Goal: Transaction & Acquisition: Purchase product/service

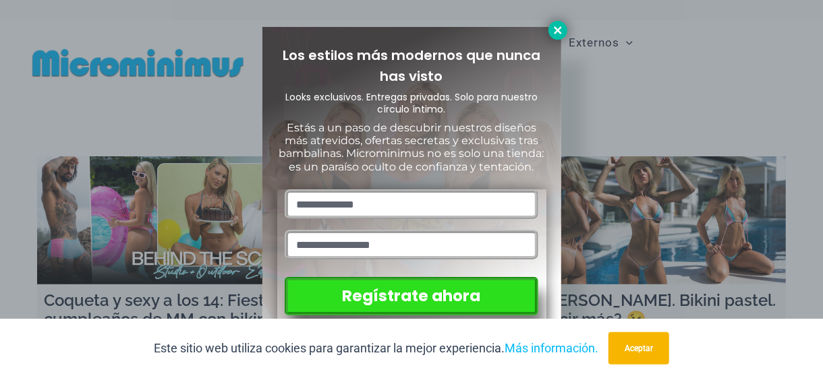
click at [562, 28] on icon at bounding box center [558, 30] width 12 height 12
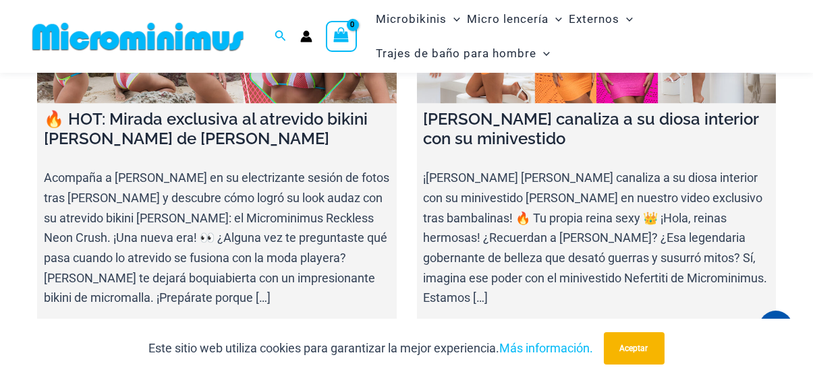
scroll to position [5165, 0]
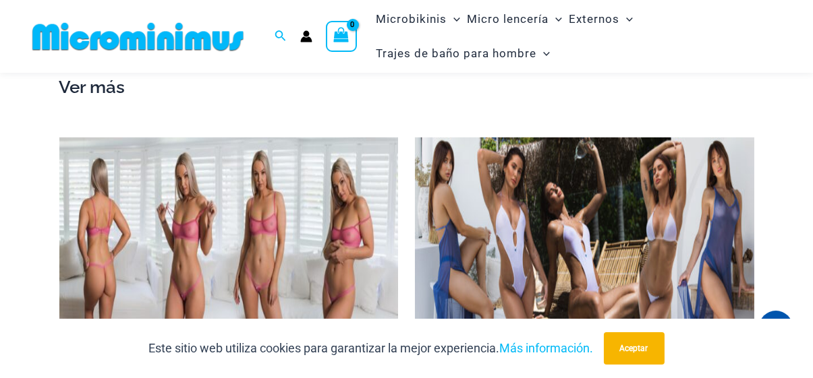
scroll to position [1465, 0]
click at [280, 196] on img at bounding box center [228, 232] width 339 height 191
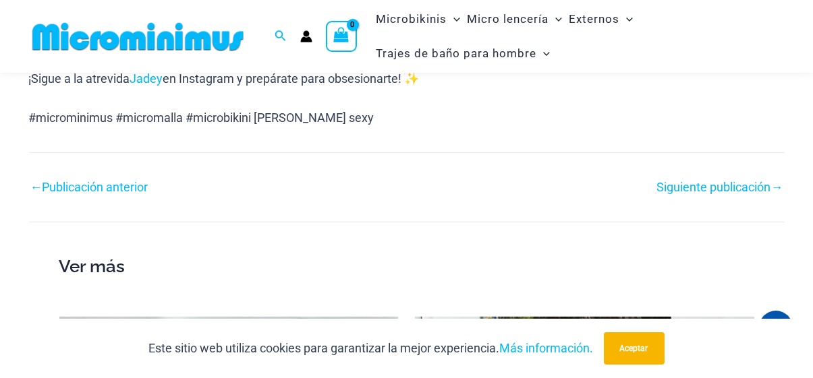
scroll to position [1260, 0]
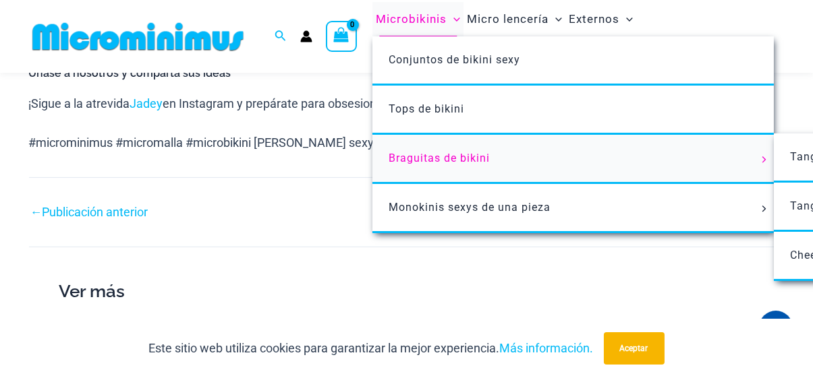
click at [452, 152] on font "Braguitas de bikini" at bounding box center [438, 158] width 101 height 13
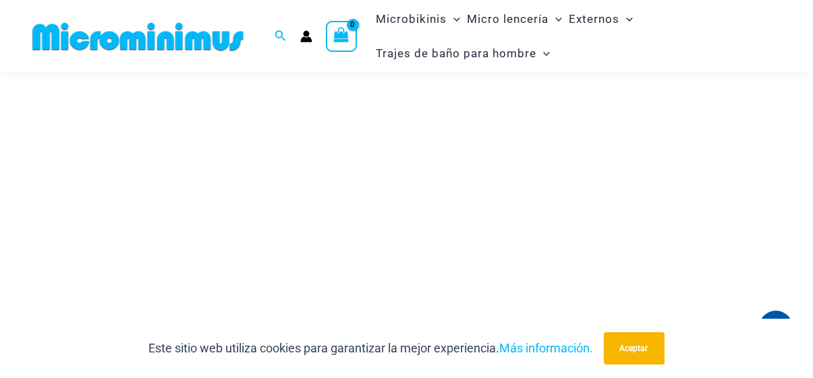
scroll to position [332, 0]
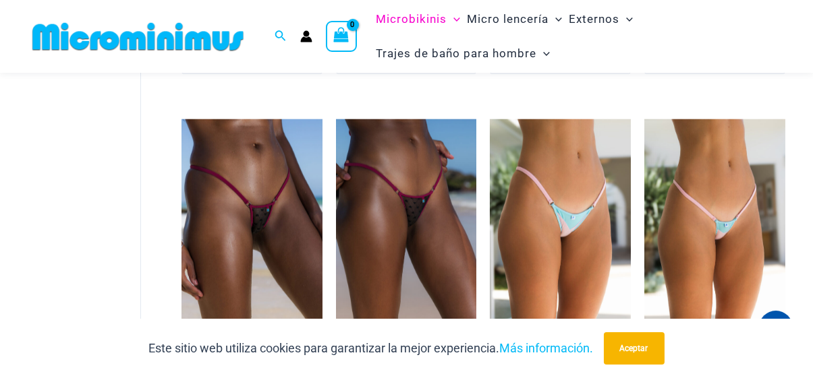
scroll to position [3254, 0]
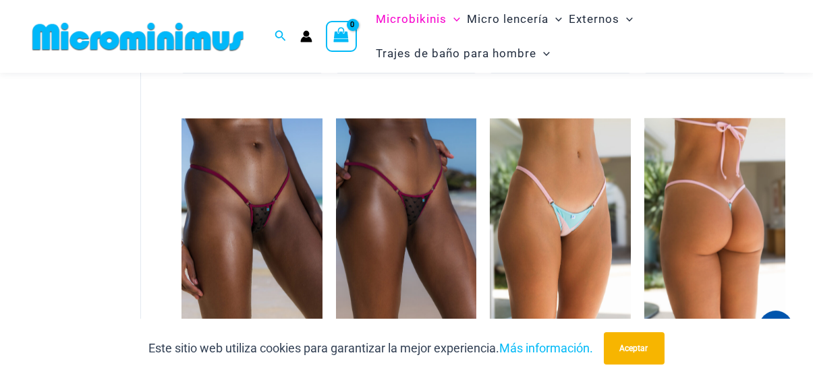
click at [715, 203] on img at bounding box center [714, 224] width 141 height 211
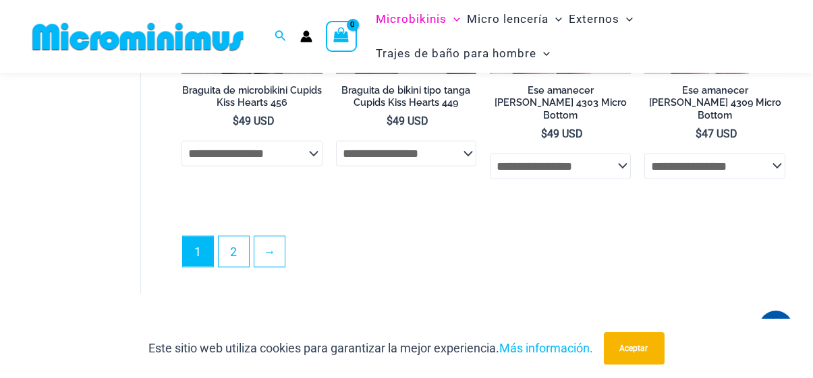
scroll to position [3497, 0]
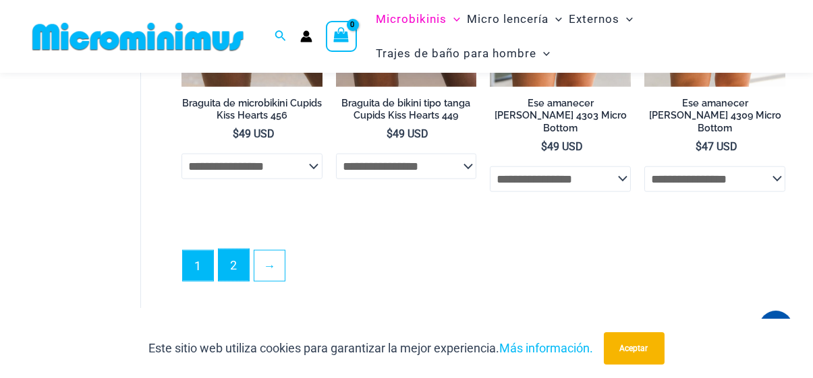
click at [237, 249] on link "2" at bounding box center [233, 265] width 30 height 32
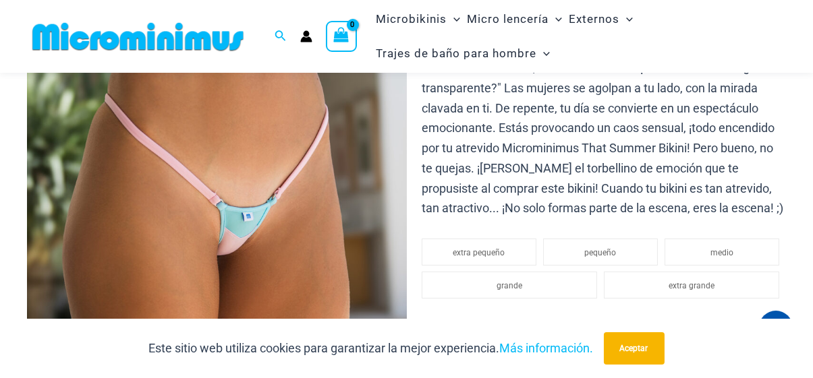
scroll to position [229, 0]
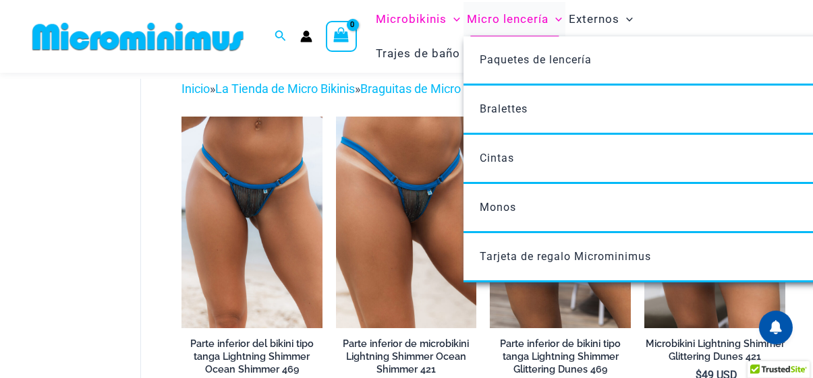
scroll to position [32, 0]
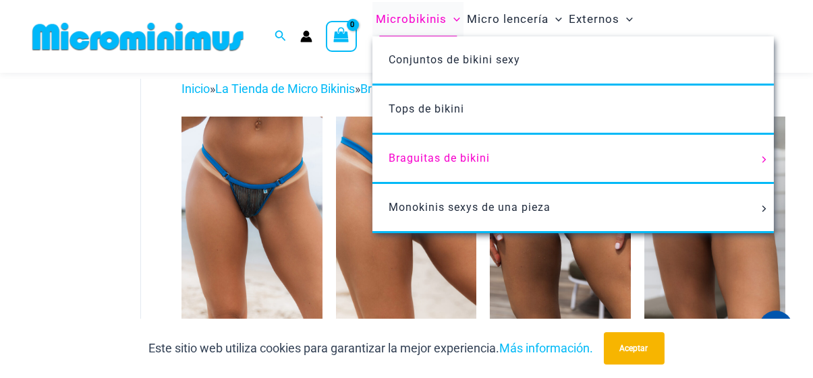
click at [425, 15] on font "Microbikinis" at bounding box center [411, 18] width 71 height 13
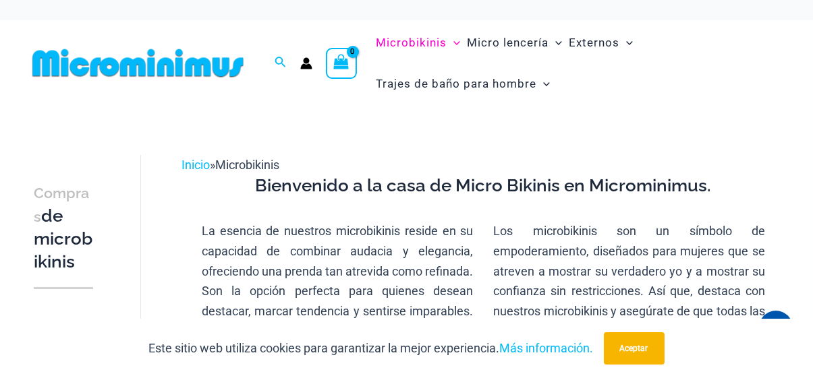
scroll to position [550, 0]
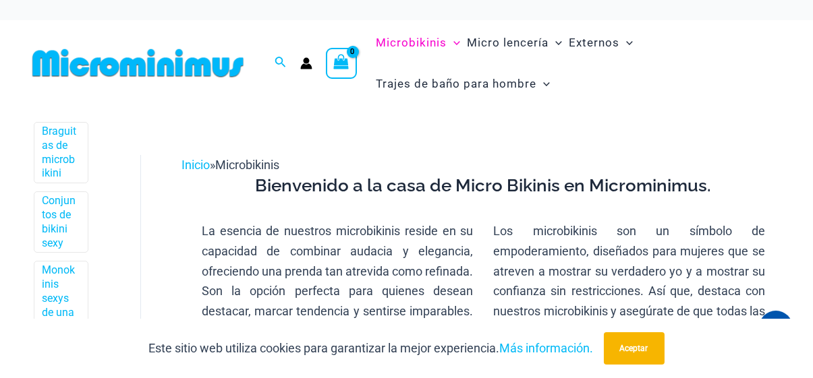
click at [86, 361] on div "Este sitio web utiliza cookies para garantizar la mejor experiencia. Más inform…" at bounding box center [406, 348] width 813 height 59
click at [94, 367] on div "Este sitio web utiliza cookies para garantizar la mejor experiencia. Más inform…" at bounding box center [406, 348] width 813 height 59
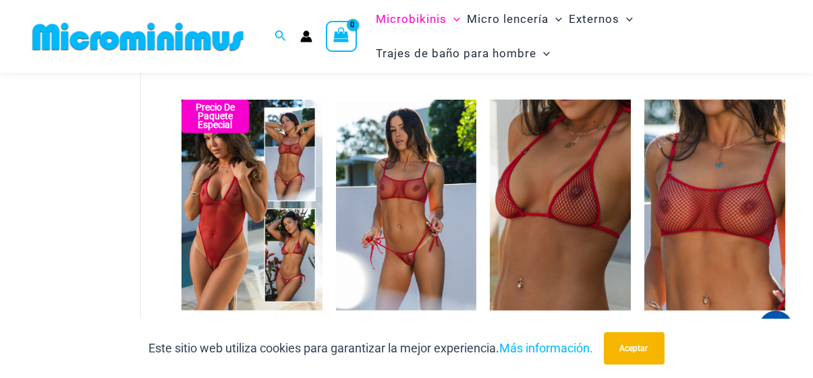
scroll to position [2546, 0]
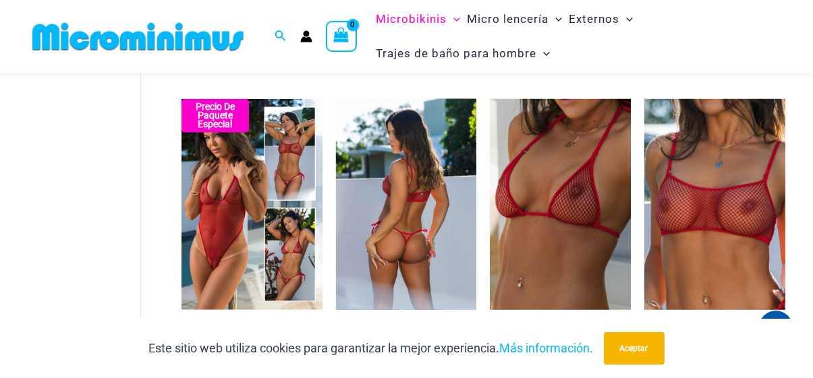
click at [409, 235] on img at bounding box center [406, 204] width 141 height 211
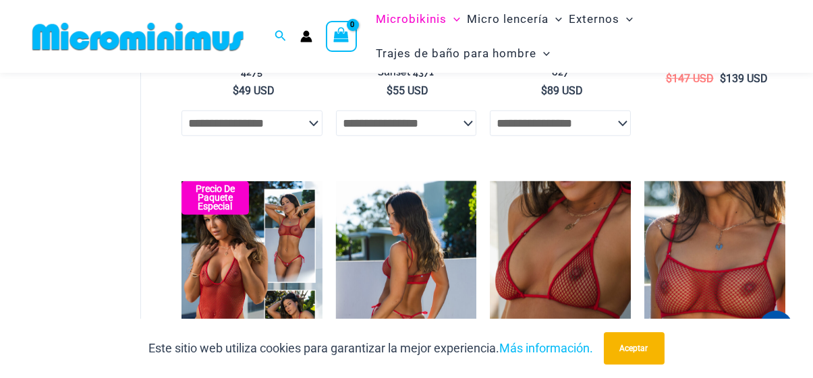
scroll to position [2513, 0]
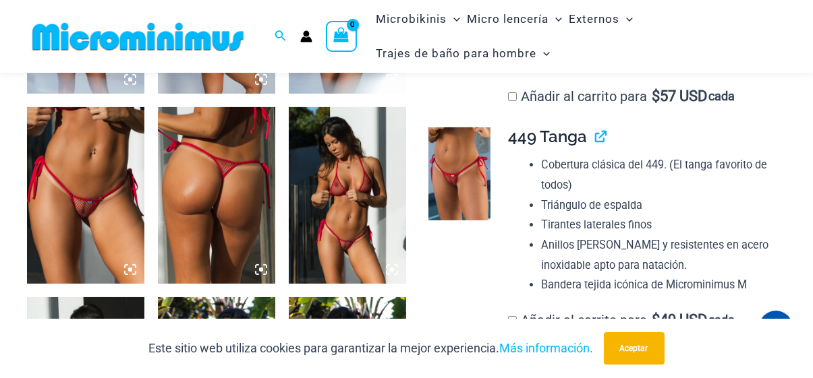
scroll to position [818, 0]
click at [348, 249] on img at bounding box center [347, 195] width 117 height 176
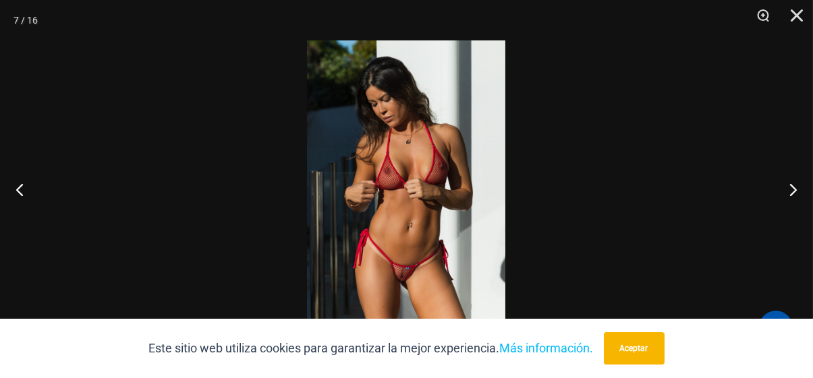
click at [410, 248] on img at bounding box center [406, 188] width 198 height 297
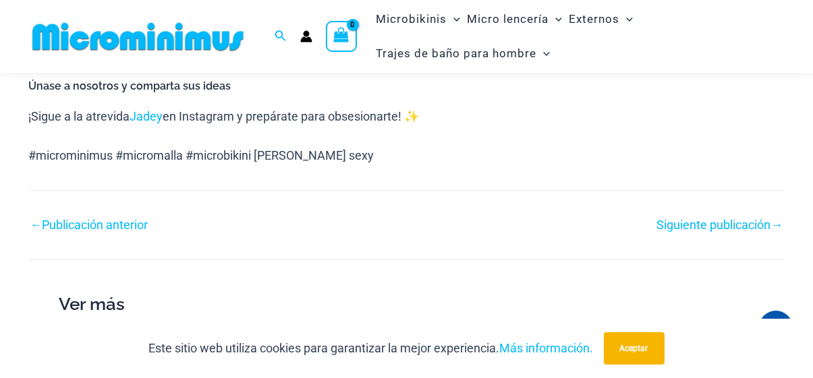
scroll to position [1291, 0]
